Goal: Information Seeking & Learning: Find specific page/section

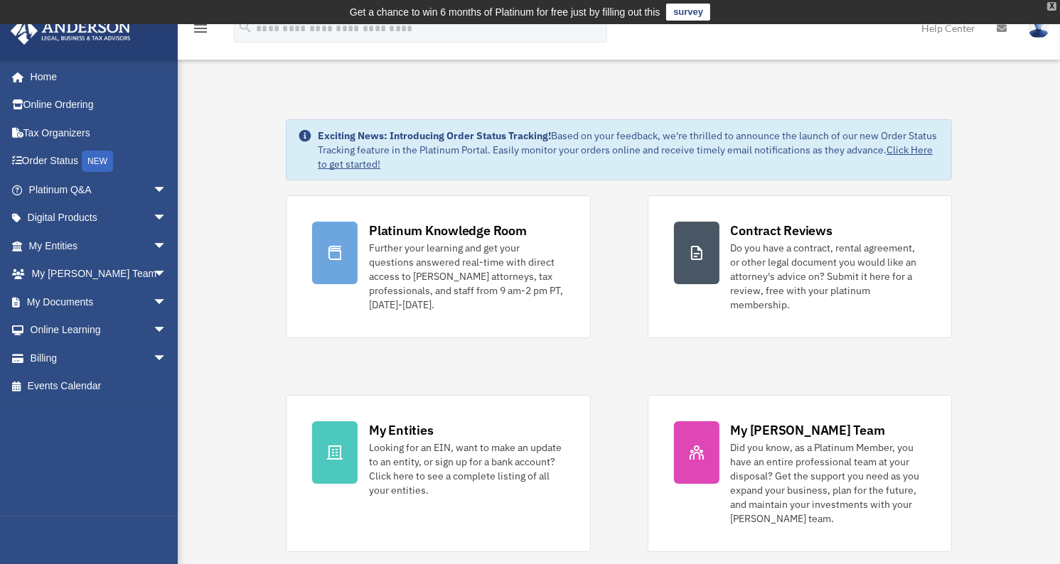
click at [1052, 6] on div "X" at bounding box center [1051, 6] width 9 height 9
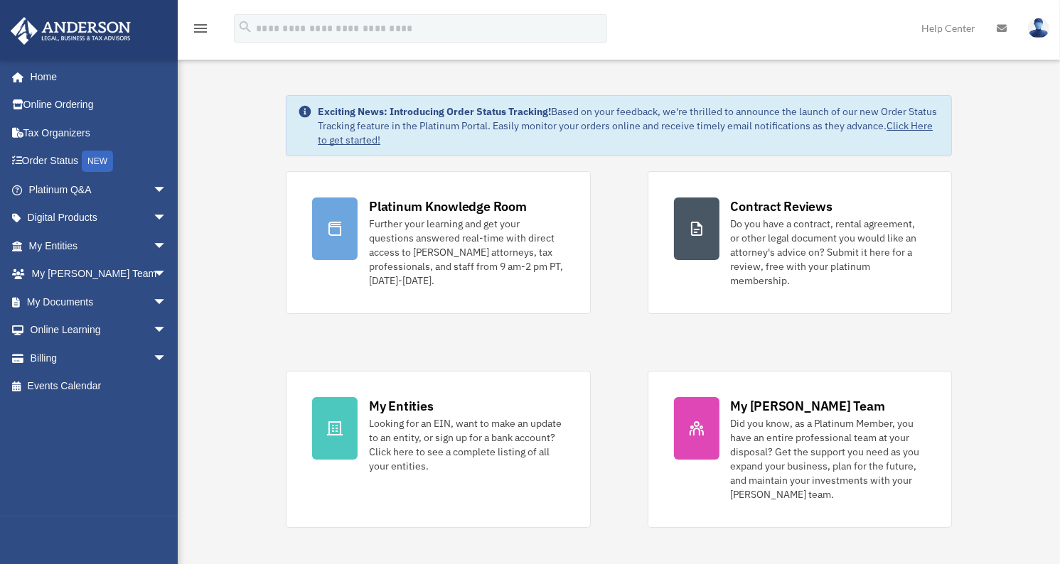
click at [1043, 28] on img at bounding box center [1038, 28] width 21 height 21
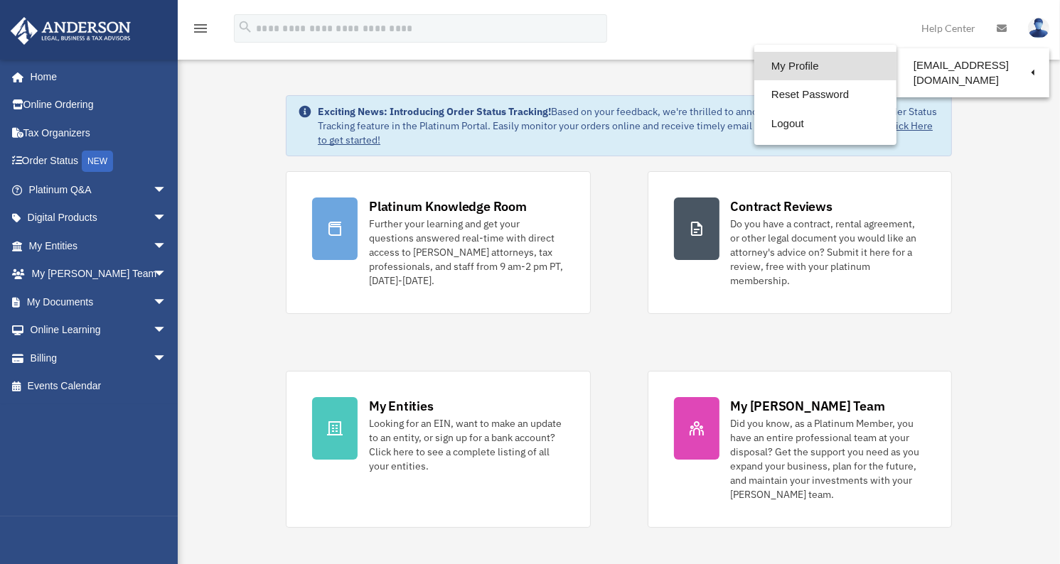
click at [792, 66] on link "My Profile" at bounding box center [825, 66] width 142 height 29
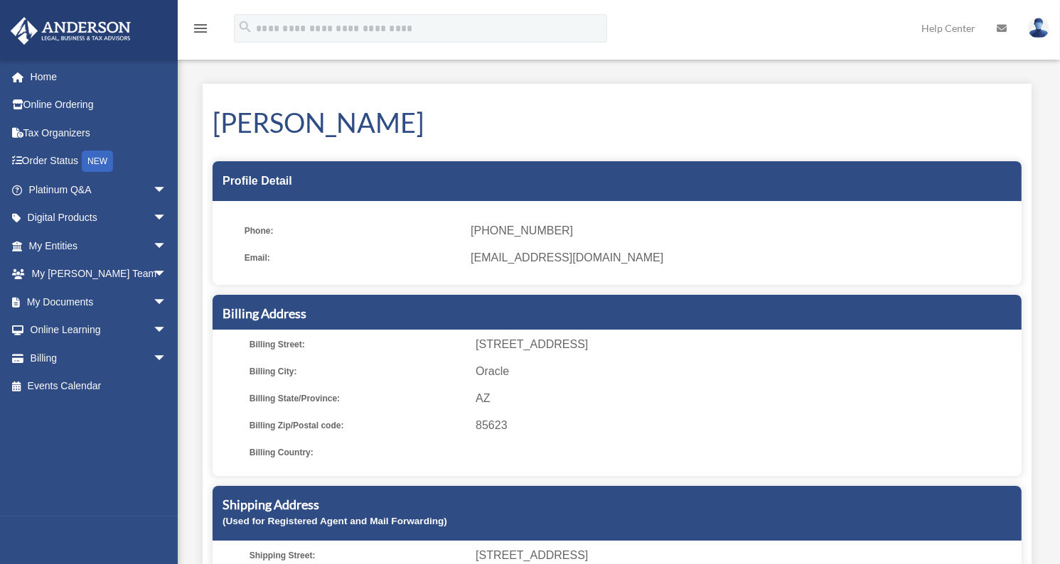
click at [526, 227] on span "[PHONE_NUMBER]" at bounding box center [741, 231] width 541 height 20
click at [253, 182] on div "Profile Detail" at bounding box center [617, 181] width 809 height 40
click at [1038, 30] on img at bounding box center [1038, 28] width 21 height 21
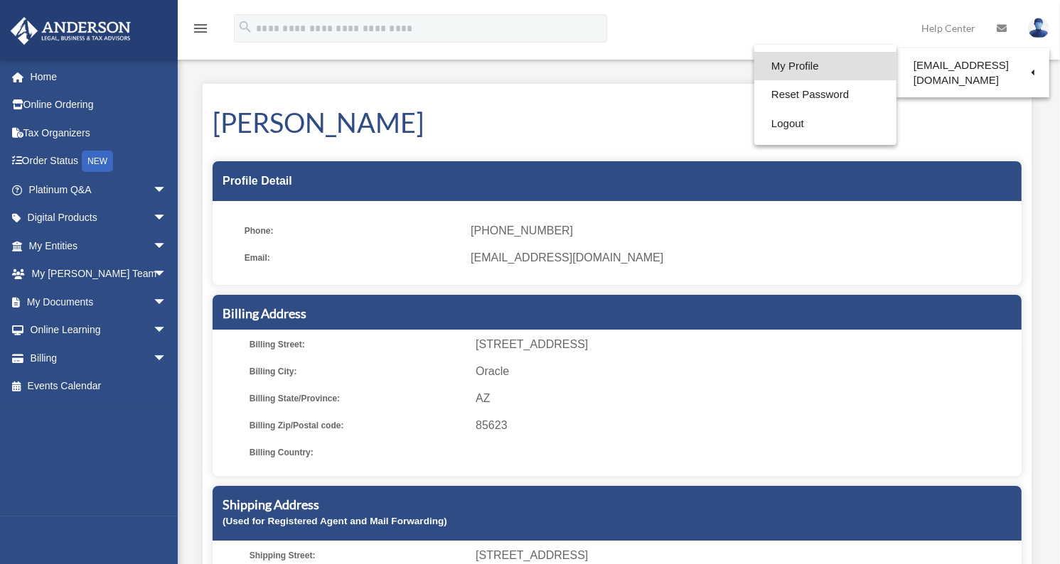
click at [820, 66] on link "My Profile" at bounding box center [825, 66] width 142 height 29
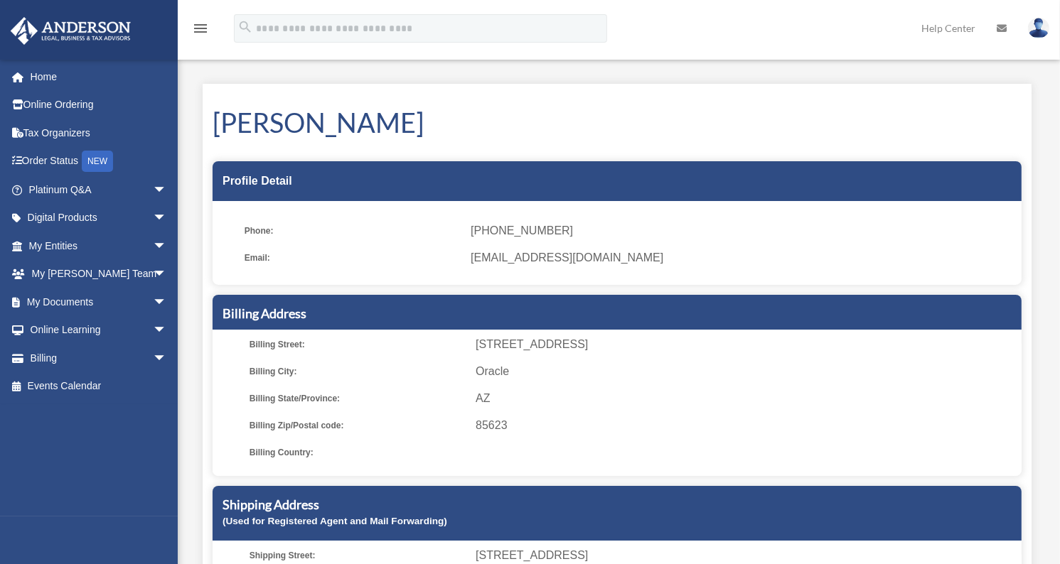
click at [531, 244] on ul "Phone: [PHONE_NUMBER] Email: [EMAIL_ADDRESS][DOMAIN_NAME]" at bounding box center [617, 248] width 809 height 74
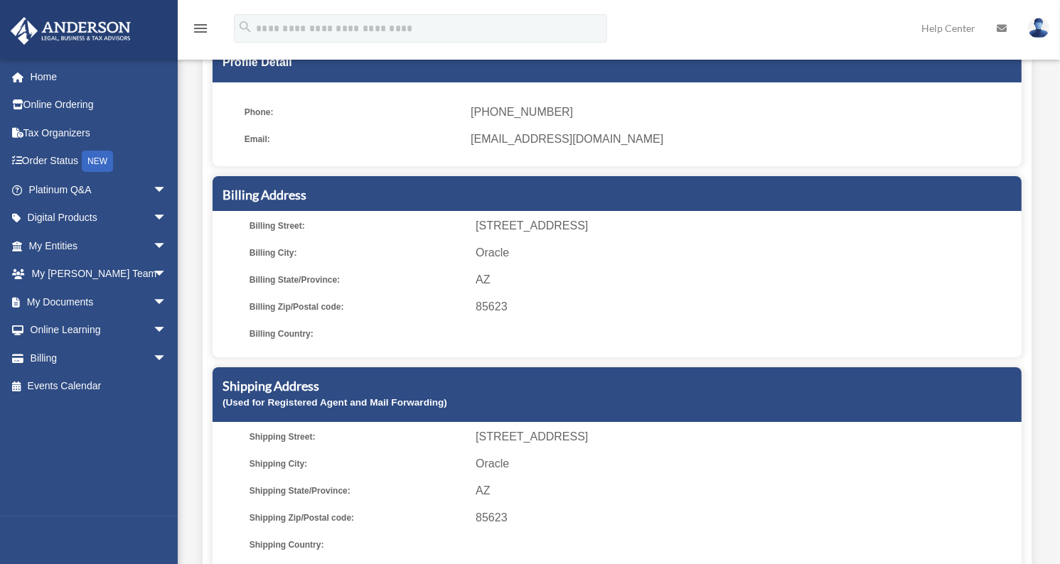
scroll to position [121, 0]
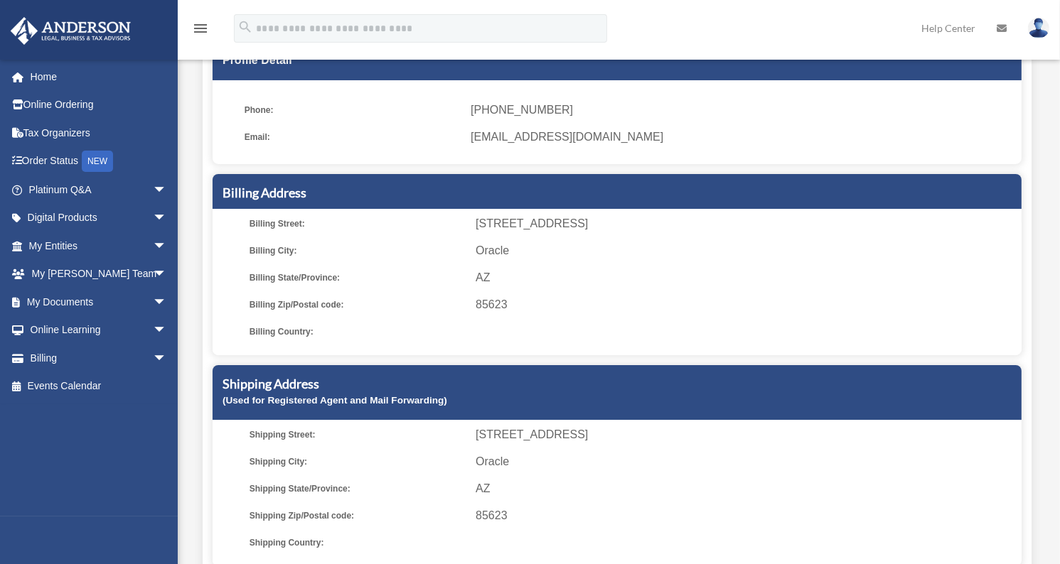
click at [203, 36] on icon "menu" at bounding box center [200, 28] width 17 height 17
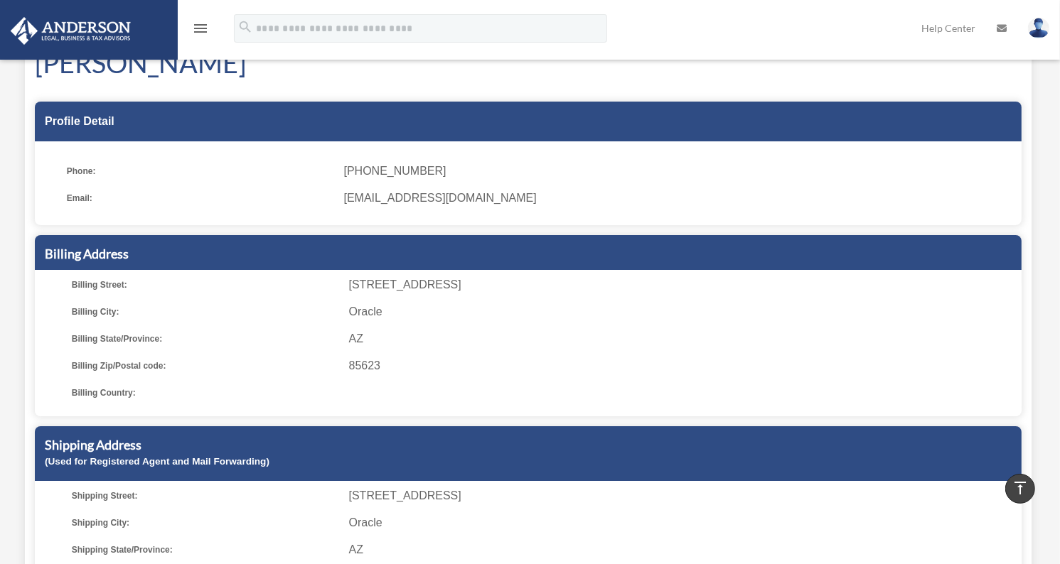
scroll to position [0, 0]
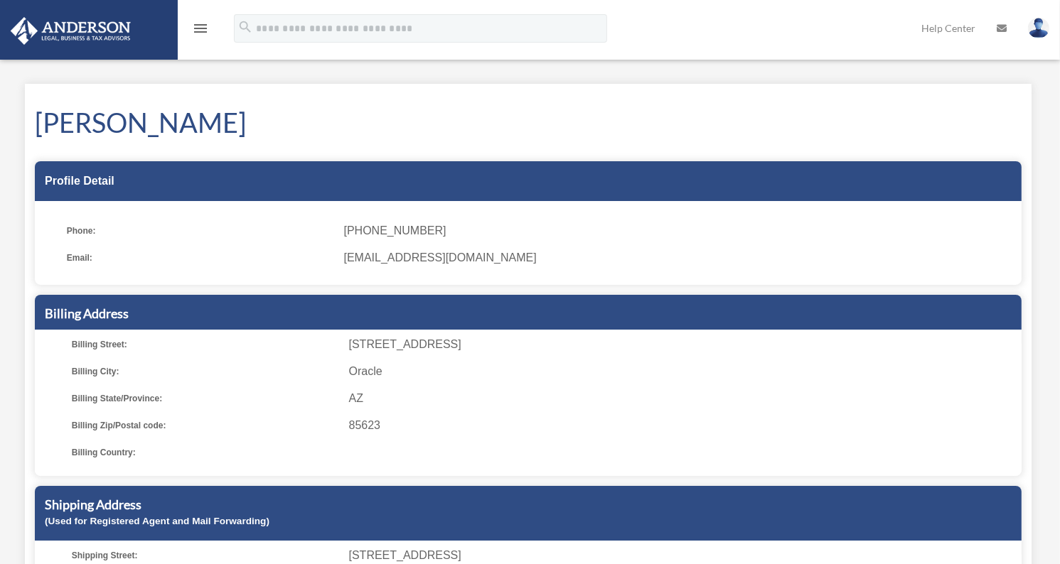
click at [202, 25] on icon "menu" at bounding box center [200, 28] width 17 height 17
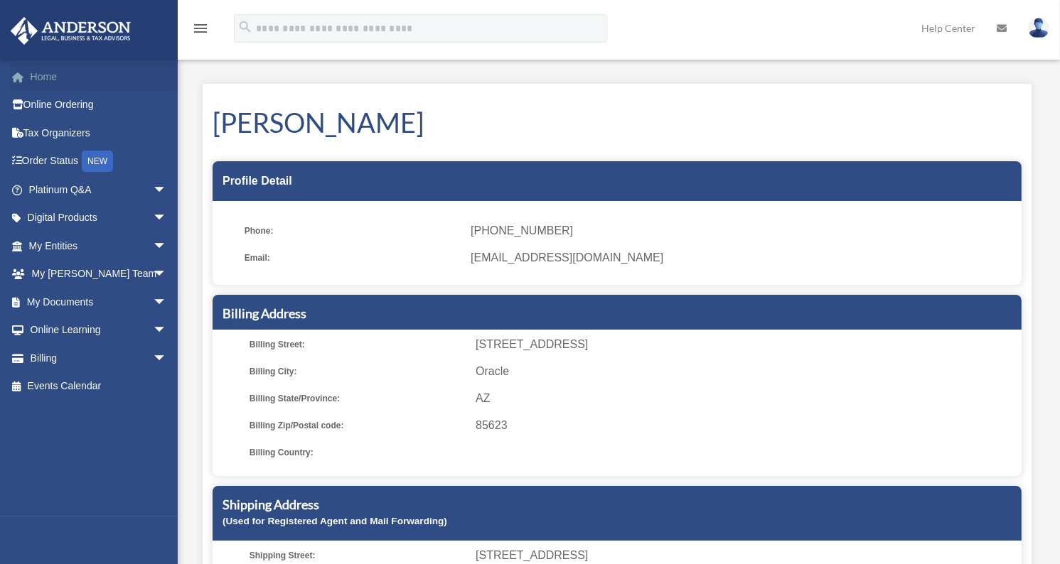
click at [29, 76] on span at bounding box center [25, 78] width 11 height 10
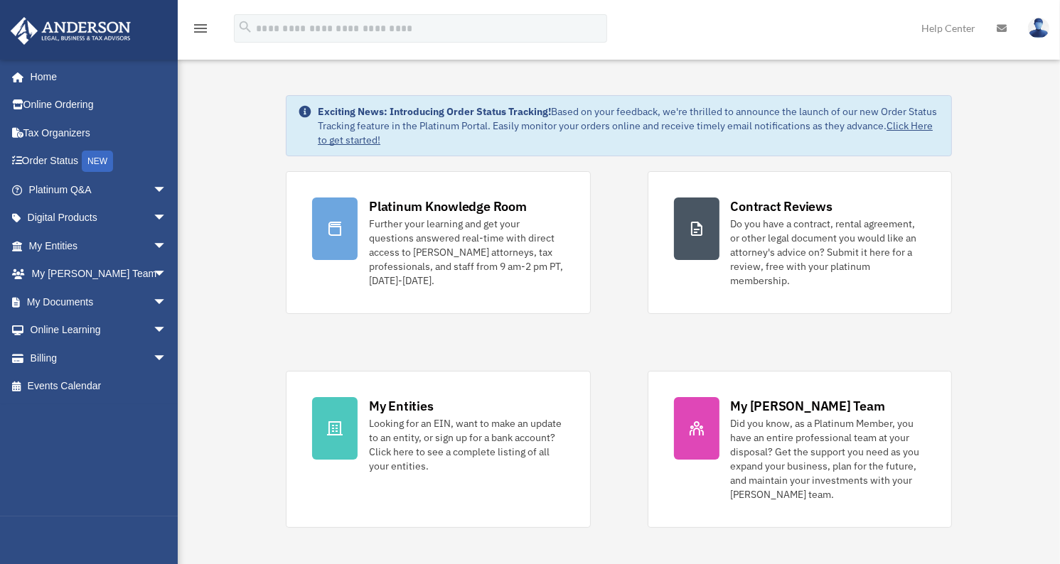
click at [941, 28] on link "Help Center" at bounding box center [948, 28] width 75 height 56
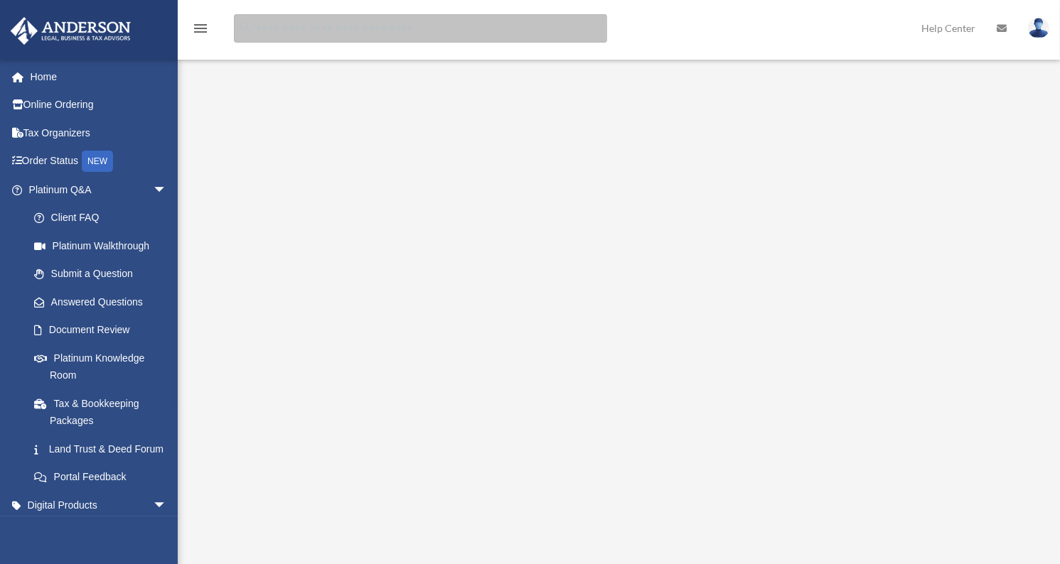
click at [323, 29] on input "search" at bounding box center [420, 28] width 373 height 28
type input "******"
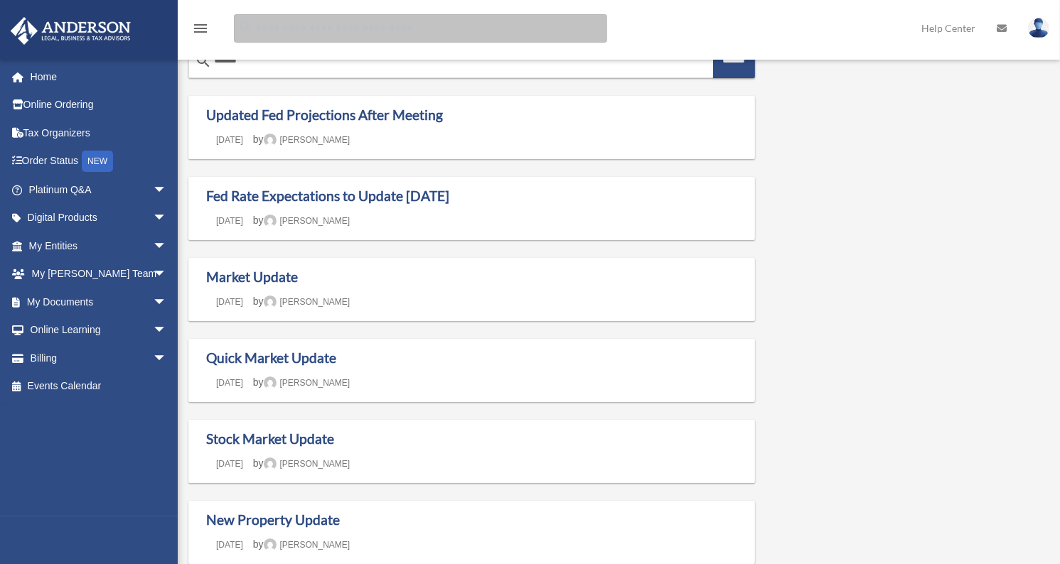
click at [370, 27] on input "Search for:" at bounding box center [420, 28] width 373 height 28
type input "**********"
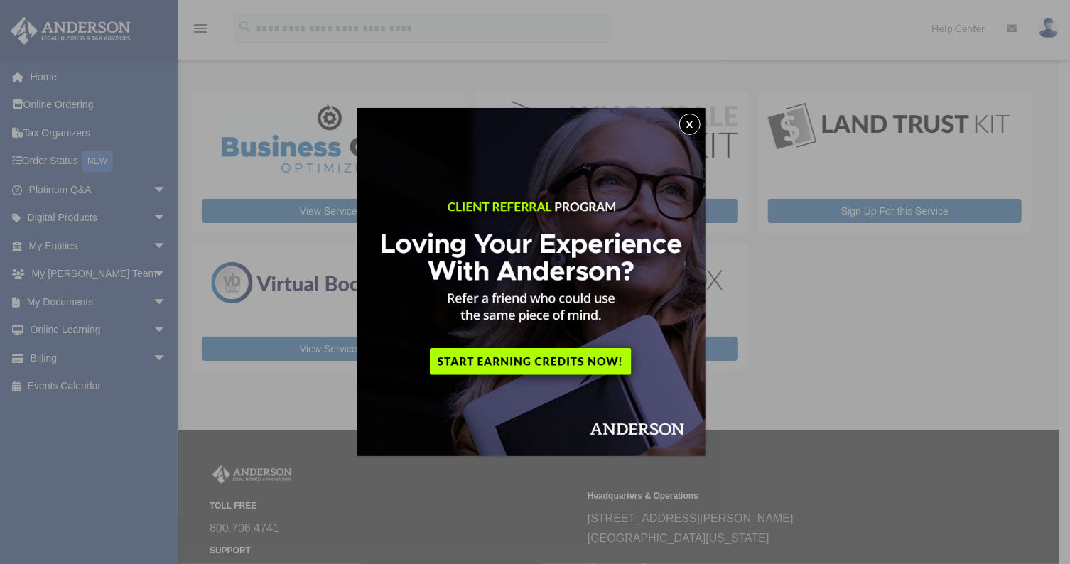
click at [695, 127] on button "x" at bounding box center [690, 124] width 21 height 21
